Goal: Check status: Check status

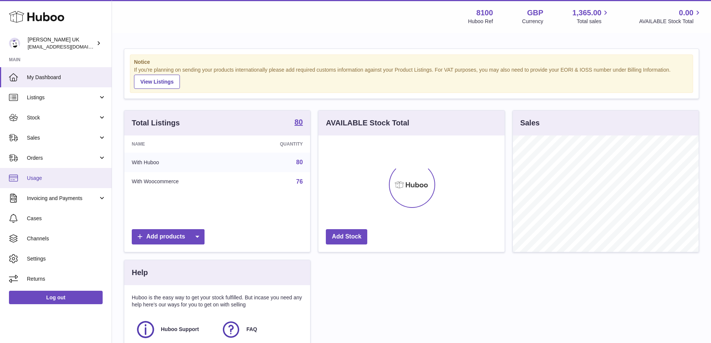
scroll to position [117, 186]
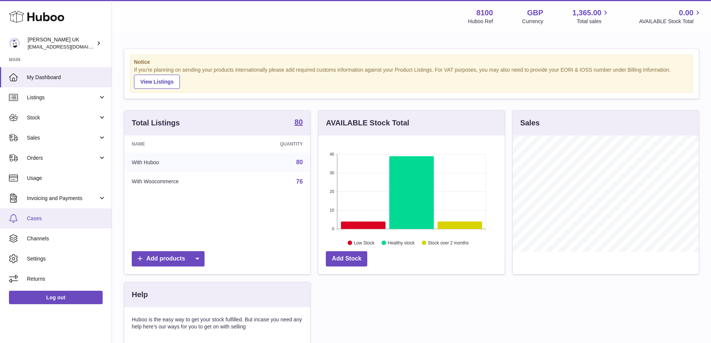
click at [47, 220] on span "Cases" at bounding box center [66, 218] width 79 height 7
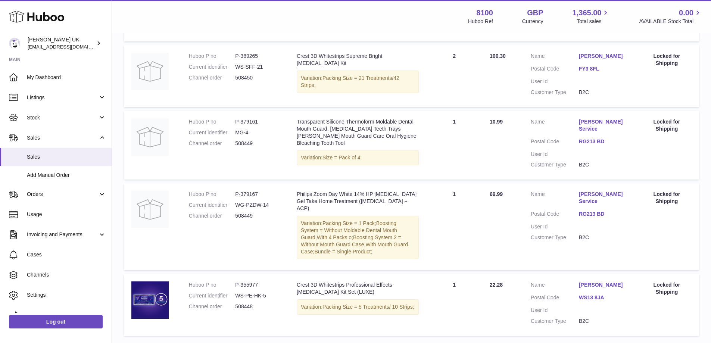
scroll to position [633, 0]
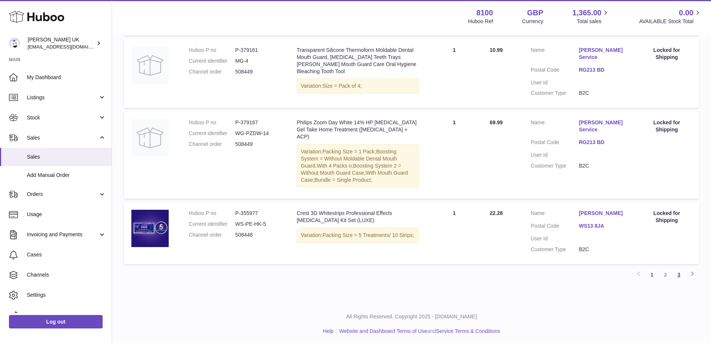
click at [680, 274] on link "3" at bounding box center [679, 274] width 13 height 13
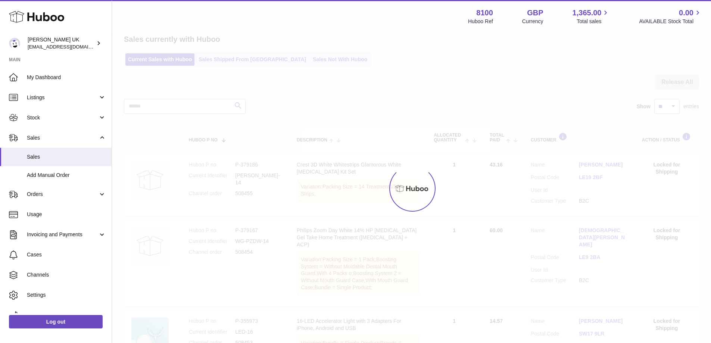
scroll to position [6, 0]
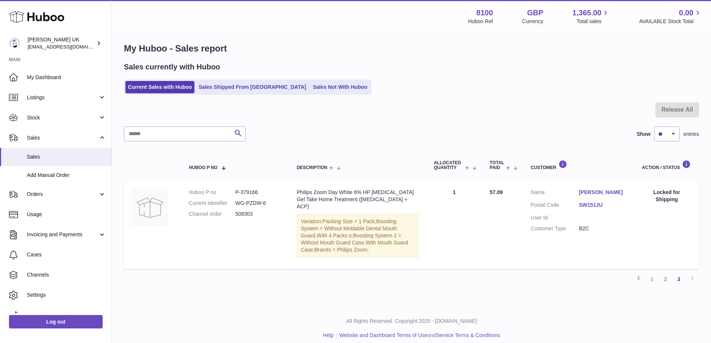
click at [668, 273] on link "2" at bounding box center [665, 279] width 13 height 13
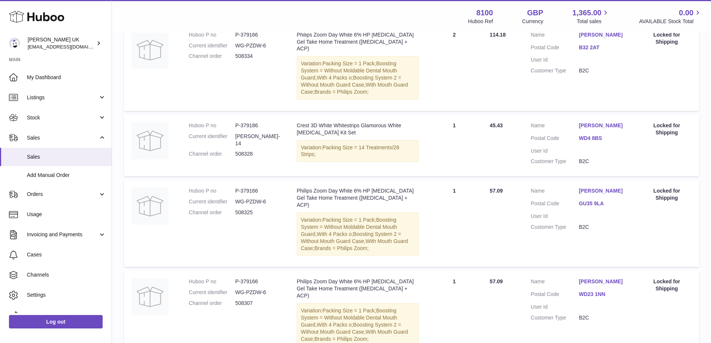
scroll to position [673, 0]
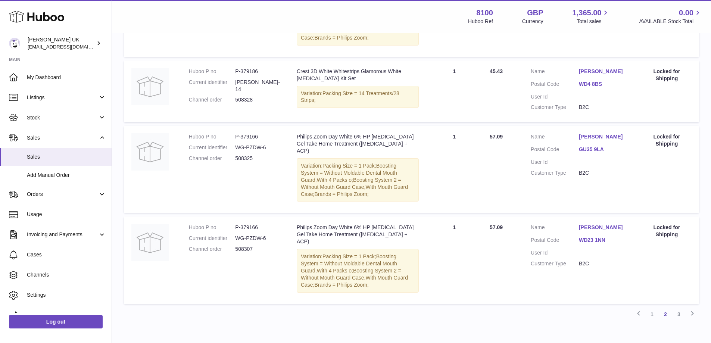
click at [677, 308] on link "3" at bounding box center [679, 314] width 13 height 13
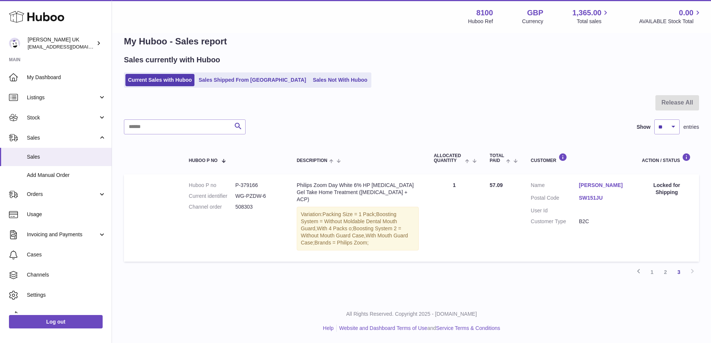
scroll to position [6, 0]
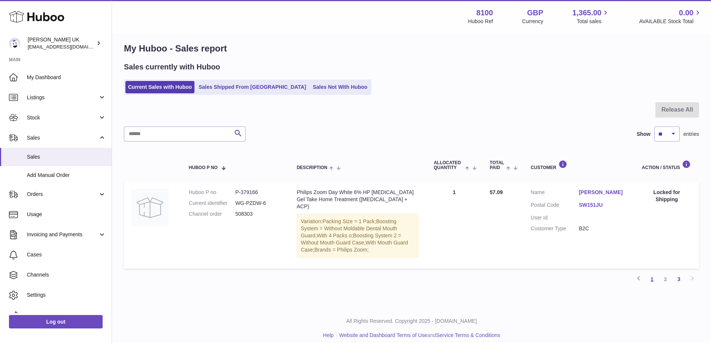
click at [654, 273] on link "1" at bounding box center [652, 279] width 13 height 13
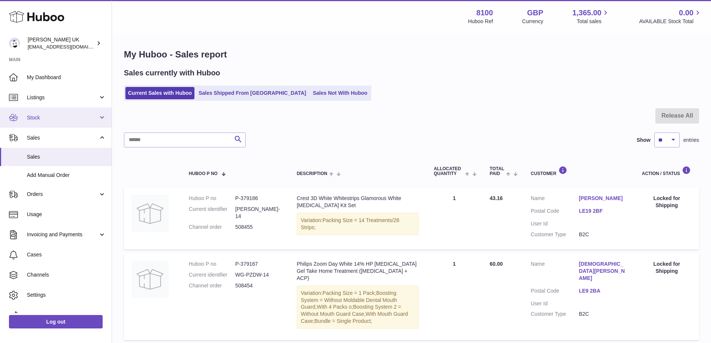
click at [53, 119] on span "Stock" at bounding box center [62, 117] width 71 height 7
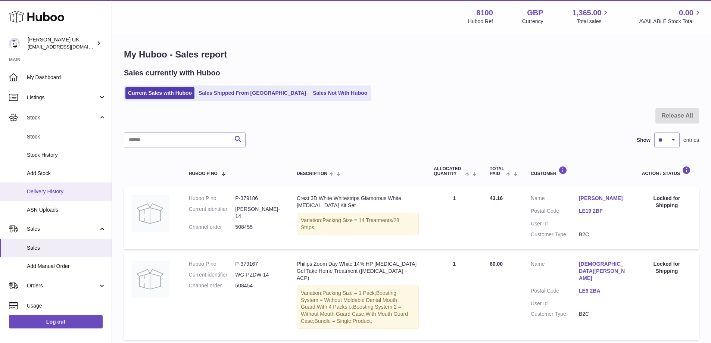
click at [56, 192] on span "Delivery History" at bounding box center [66, 191] width 79 height 7
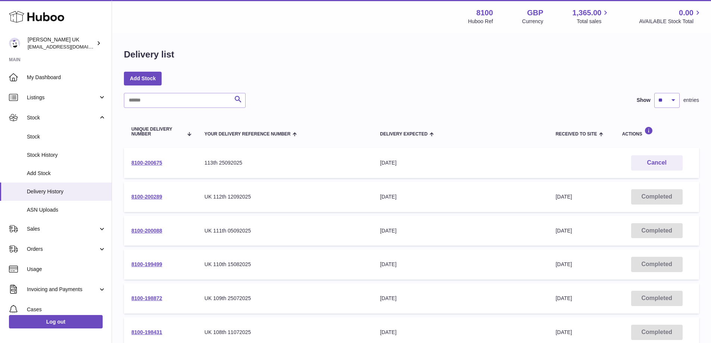
click at [560, 159] on td "Received to Site" at bounding box center [582, 163] width 66 height 30
click at [145, 197] on link "8100-200289" at bounding box center [146, 197] width 31 height 6
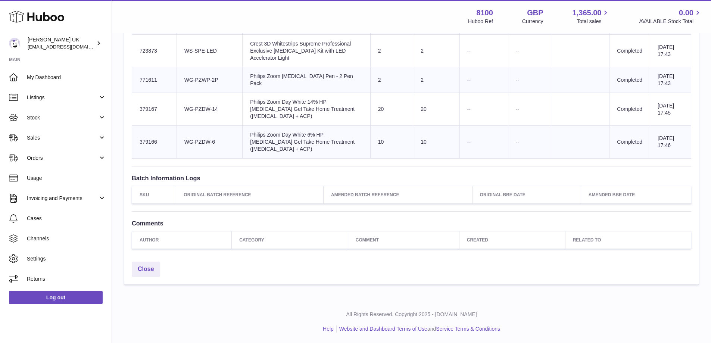
scroll to position [227, 0]
